Goal: Obtain resource: Download file/media

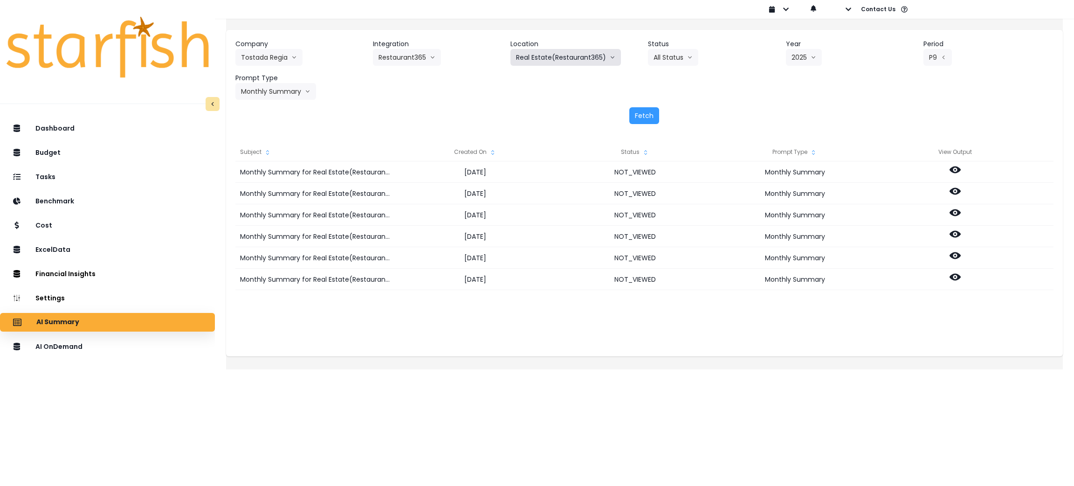
click at [581, 63] on button "Real Estate(Restaurant365)" at bounding box center [566, 57] width 111 height 17
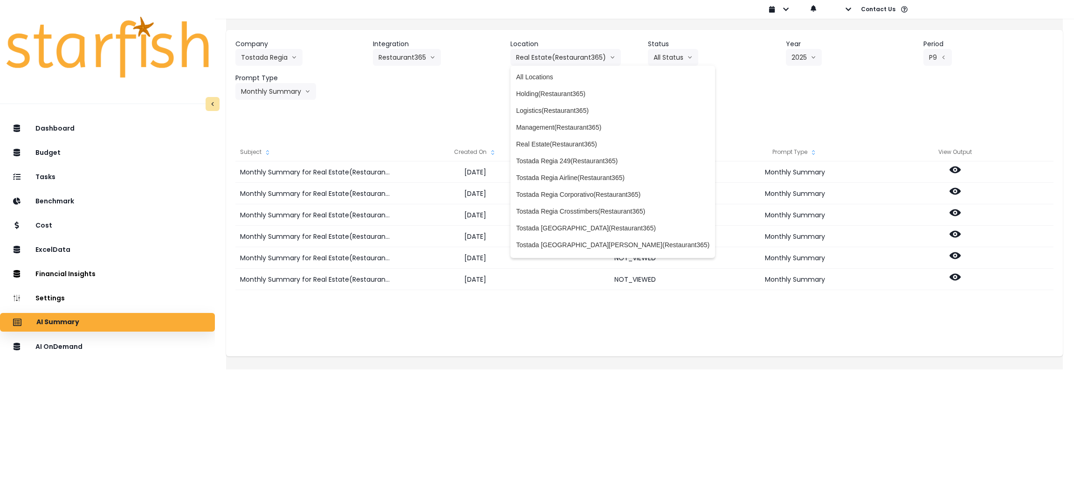
click at [833, 100] on div "Company Tostada Regia 86 Costs Asti Bagel Cafe Balance Grille Bald Ginger Bar B…" at bounding box center [644, 82] width 837 height 104
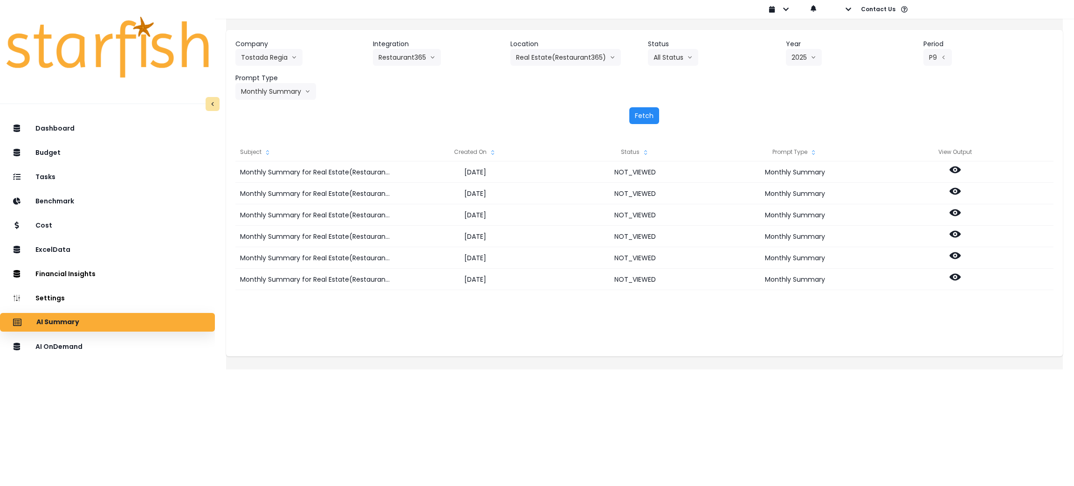
click at [653, 120] on button "Fetch" at bounding box center [645, 115] width 30 height 17
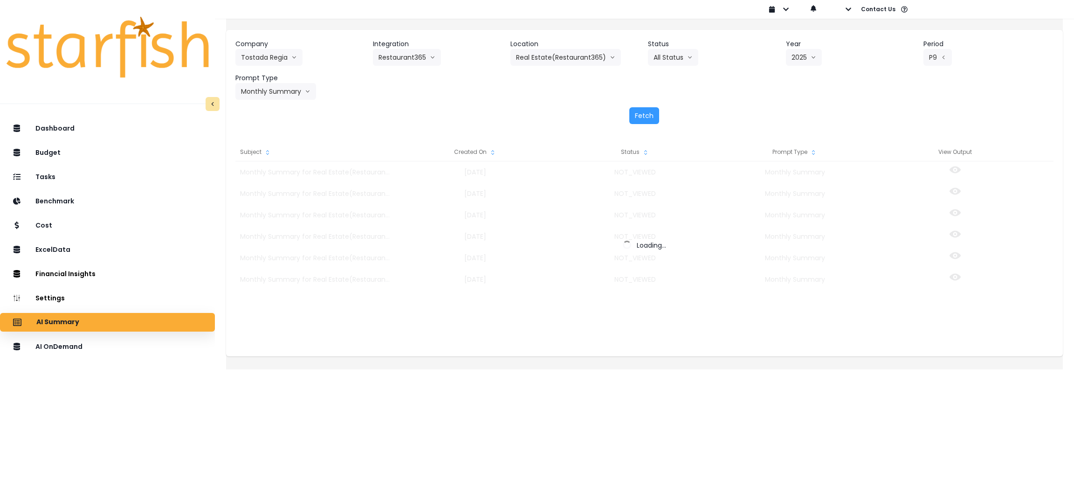
click at [727, 108] on div "Fetch" at bounding box center [644, 115] width 818 height 17
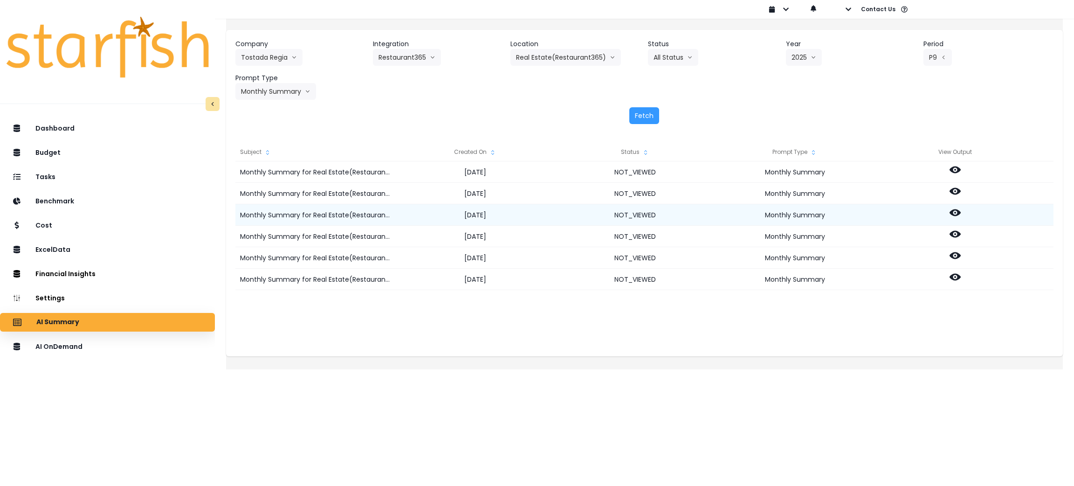
click at [961, 212] on icon at bounding box center [955, 212] width 11 height 11
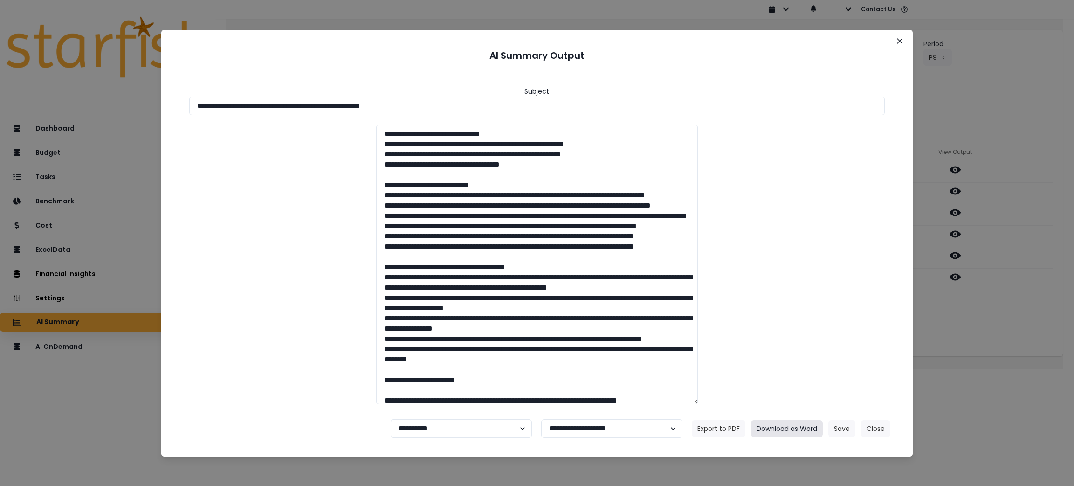
click at [771, 426] on button "Download as Word" at bounding box center [787, 428] width 72 height 17
click at [980, 386] on div "**********" at bounding box center [537, 243] width 1074 height 486
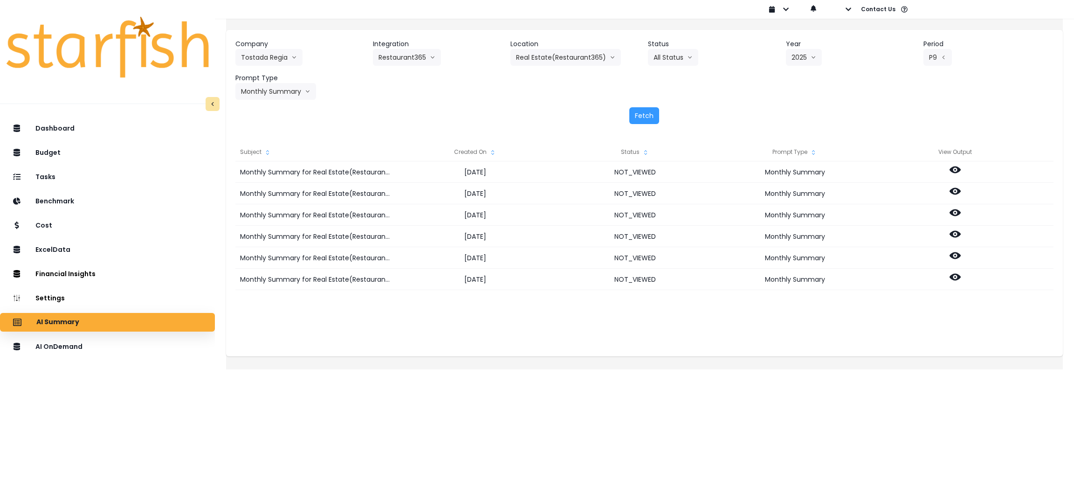
click at [986, 356] on html "Dashboard Budget Tasks Benchmark Cost ExcelData Financial Insights Location Ana…" at bounding box center [537, 178] width 1074 height 356
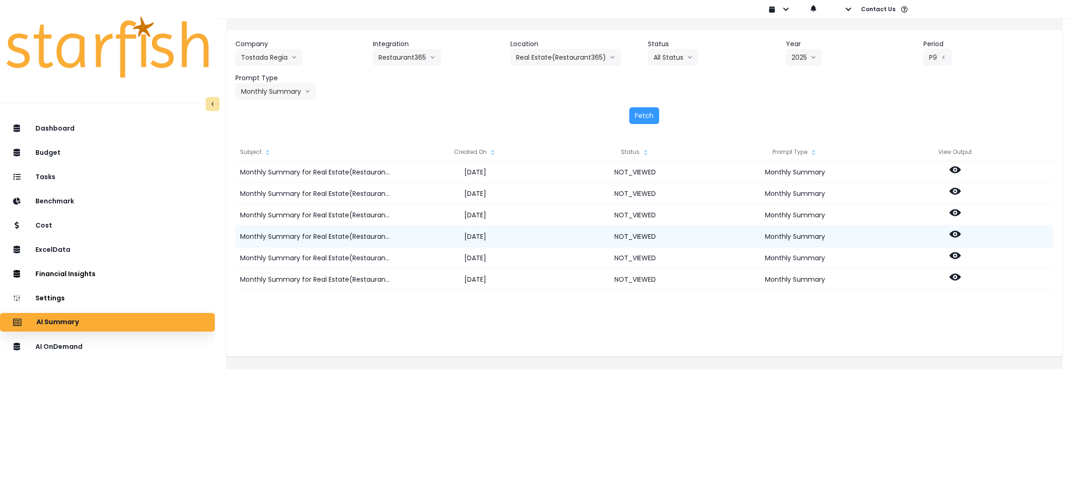
click at [961, 235] on icon at bounding box center [955, 234] width 11 height 7
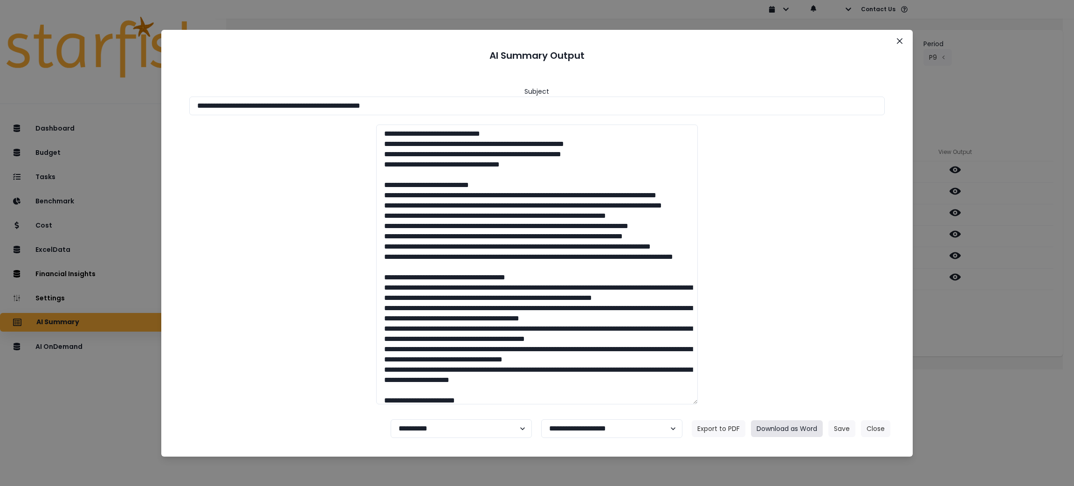
click at [787, 431] on button "Download as Word" at bounding box center [787, 428] width 72 height 17
click at [990, 327] on div "**********" at bounding box center [537, 243] width 1074 height 486
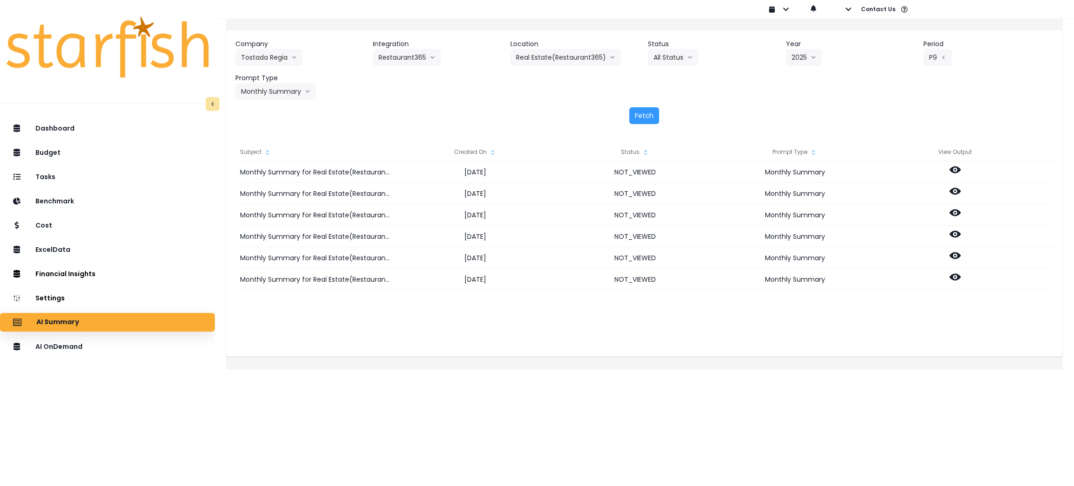
click at [1004, 340] on div "Subject Created On Status Prompt Type View Output Monthly Summary for Real Esta…" at bounding box center [644, 244] width 837 height 223
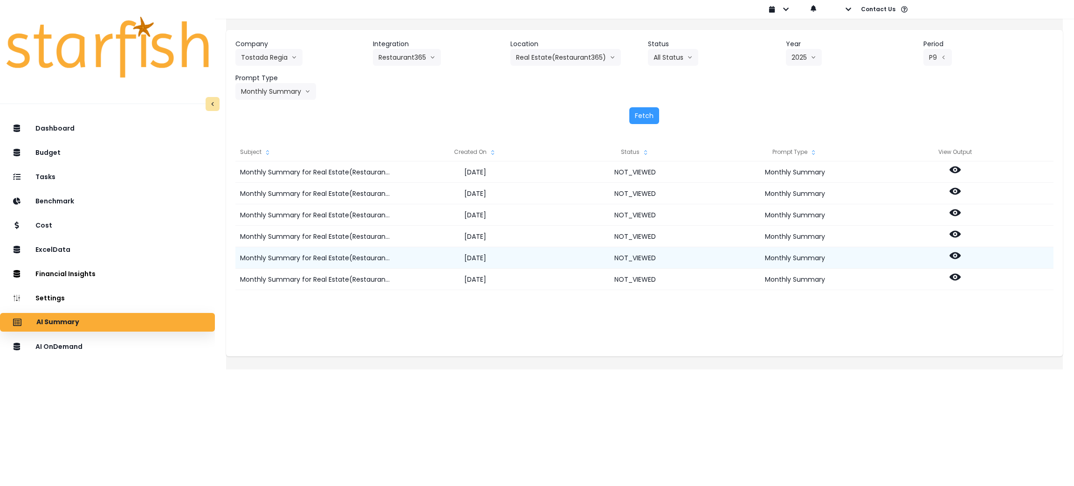
click at [961, 256] on icon at bounding box center [955, 255] width 11 height 11
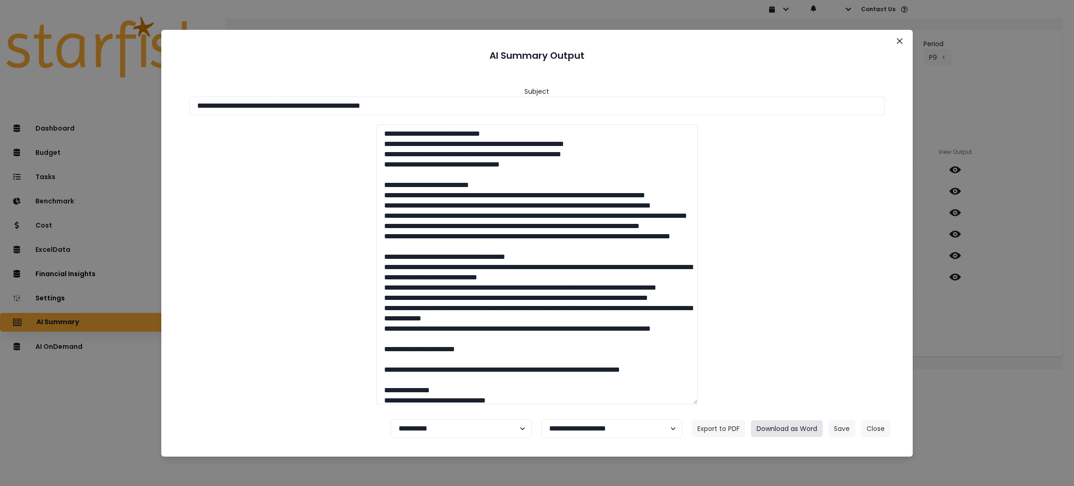
click at [801, 427] on button "Download as Word" at bounding box center [787, 428] width 72 height 17
click at [1018, 316] on div "**********" at bounding box center [537, 243] width 1074 height 486
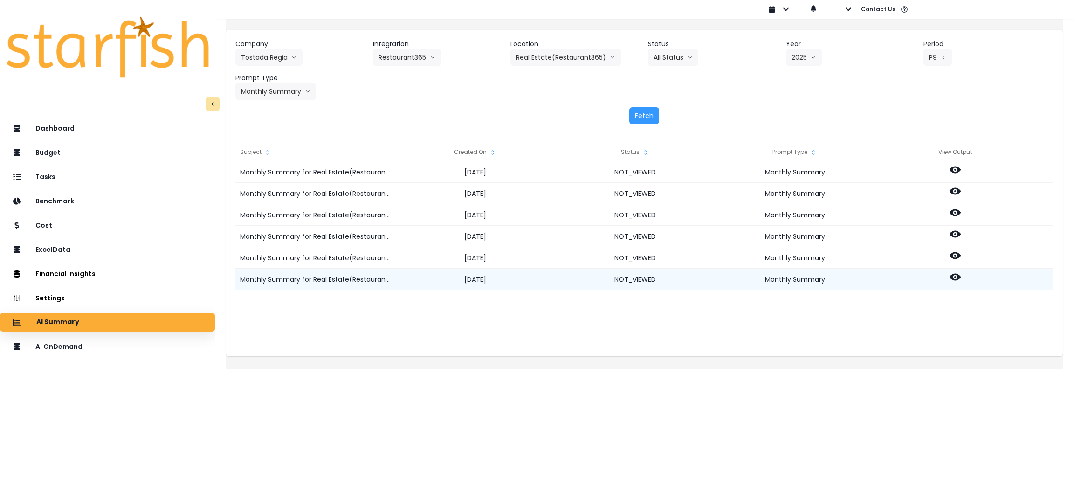
click at [961, 279] on icon at bounding box center [955, 276] width 11 height 11
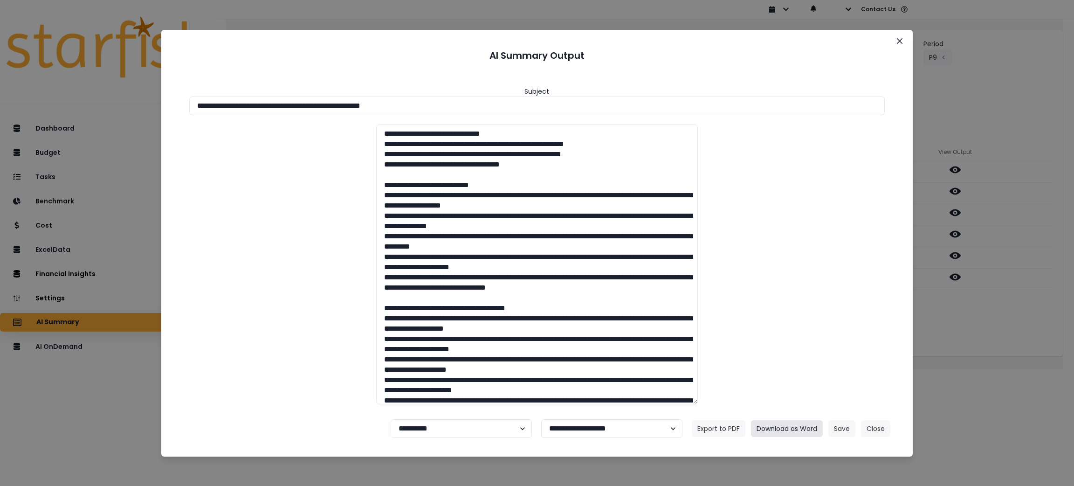
click at [795, 428] on button "Download as Word" at bounding box center [787, 428] width 72 height 17
